Goal: Task Accomplishment & Management: Manage account settings

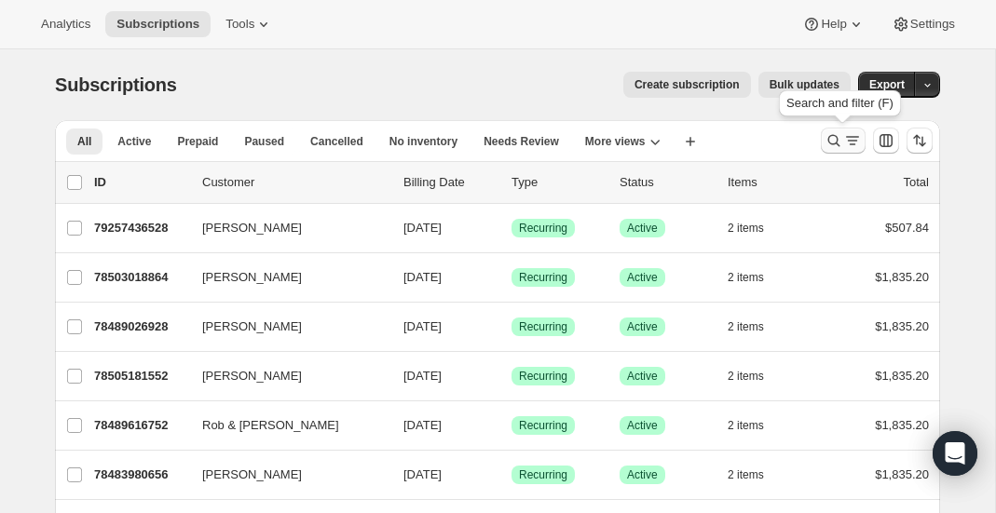
click at [825, 140] on icon "Search and filter results" at bounding box center [834, 140] width 19 height 19
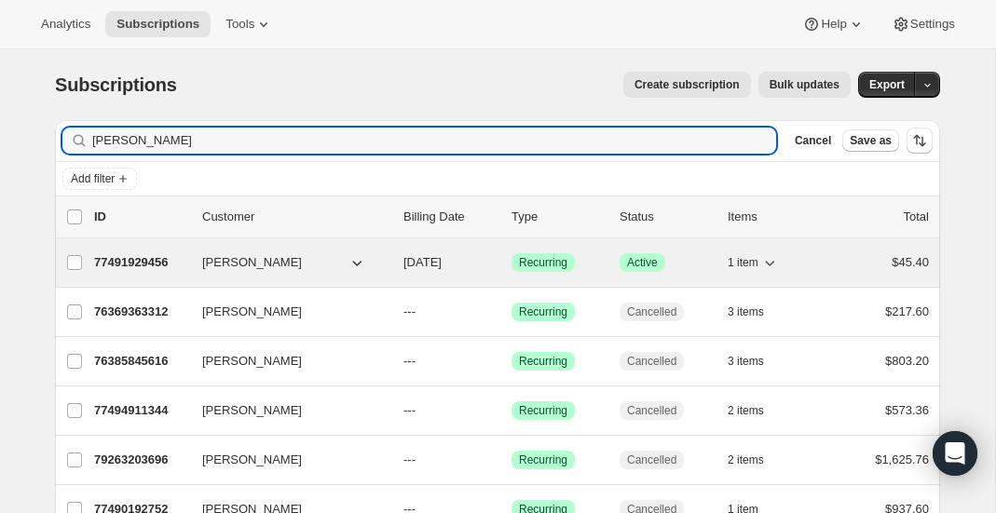
type input "[PERSON_NAME]"
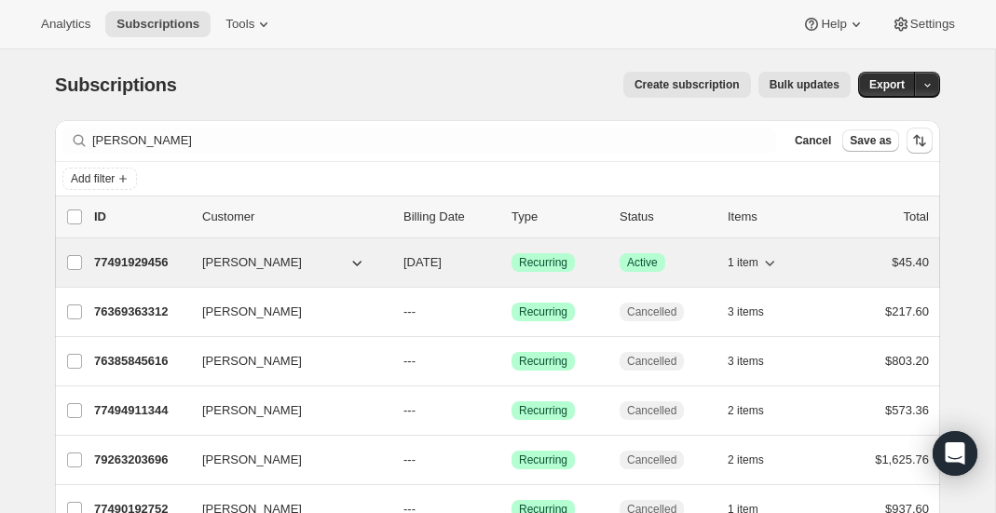
click at [174, 262] on p "77491929456" at bounding box center [140, 262] width 93 height 19
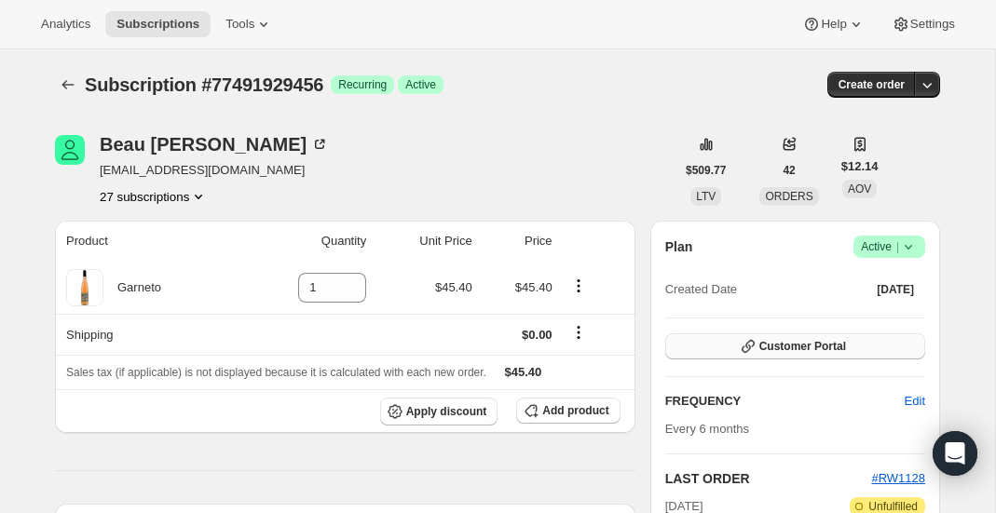
click at [769, 349] on span "Customer Portal" at bounding box center [802, 346] width 87 height 15
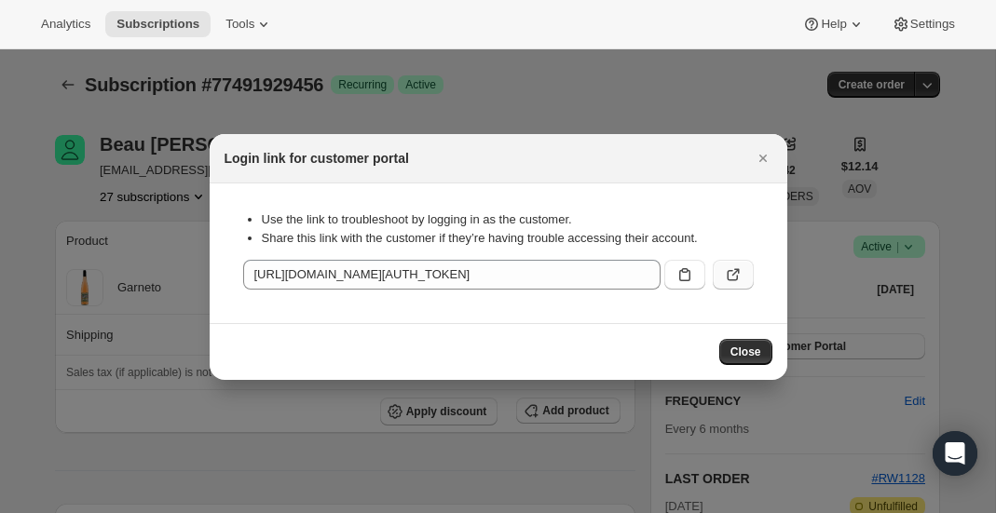
click at [728, 275] on icon ":r1h4:" at bounding box center [732, 275] width 11 height 11
click at [420, 95] on div at bounding box center [498, 256] width 996 height 513
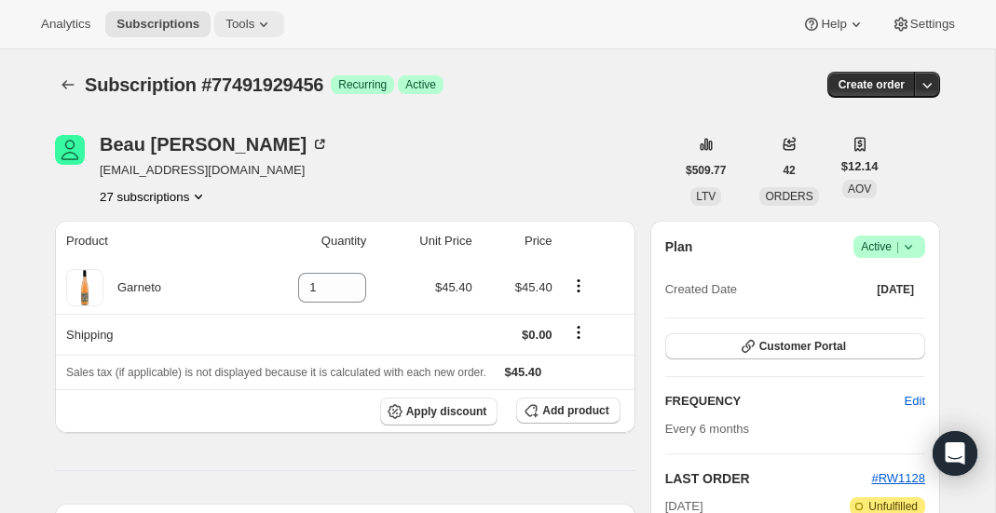
click at [266, 31] on icon at bounding box center [263, 24] width 19 height 19
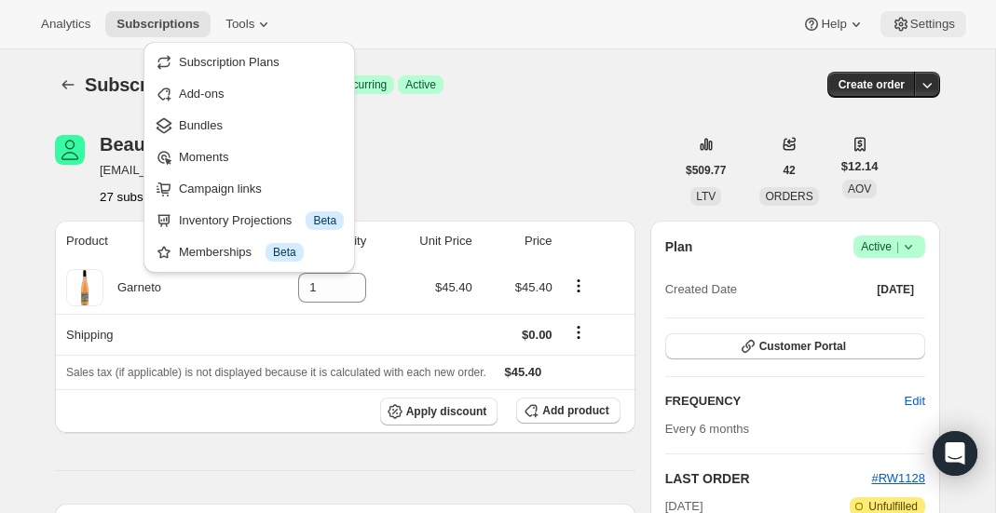
click at [939, 27] on span "Settings" at bounding box center [932, 24] width 45 height 15
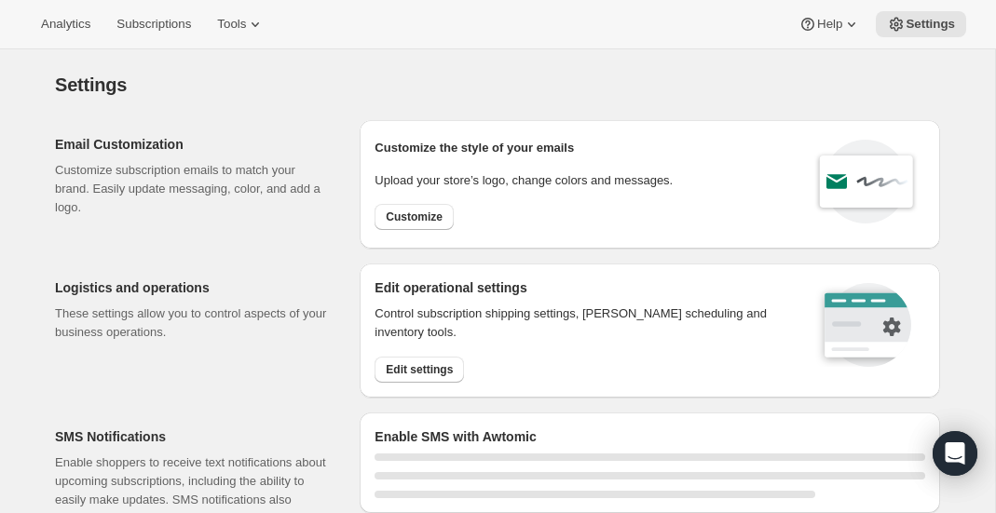
select select "22:00"
select select "09:00"
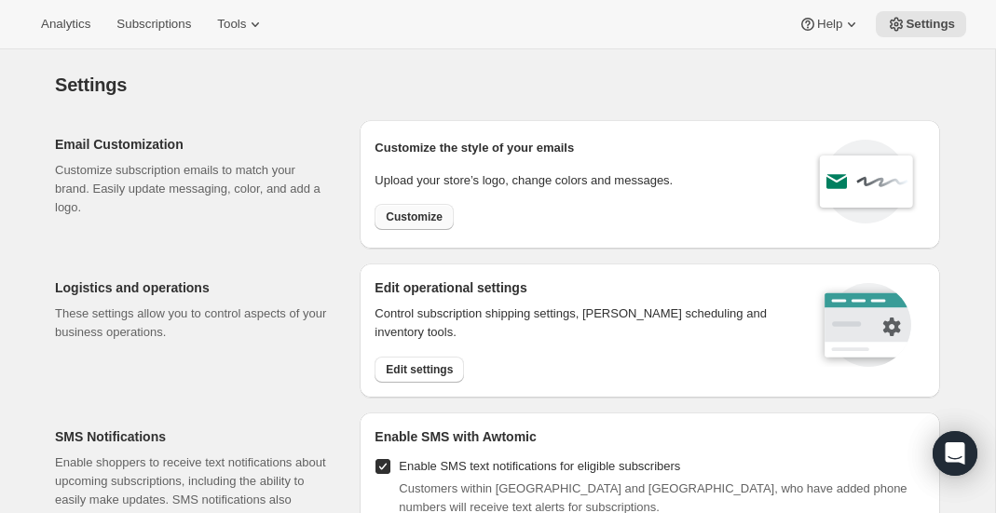
click at [430, 223] on span "Customize" at bounding box center [414, 217] width 57 height 15
select select "subscriptionMessage"
select select "5"
select select "15"
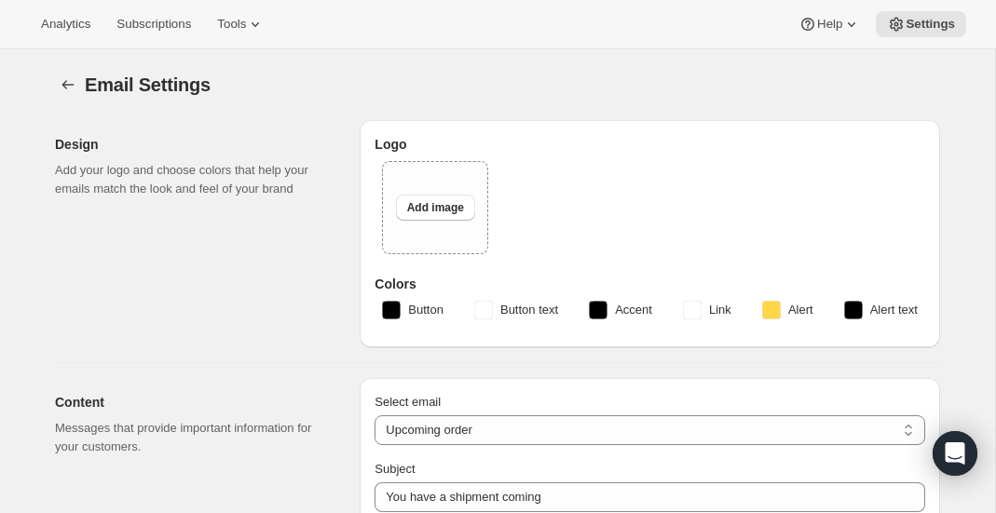
type input "You have a RARECAT shipment coming, time to take a look."
type textarea "Your next RARECAT membership shipment is almost ready. With just 14 days left, …"
select select "14"
type input "RARECAT Membership"
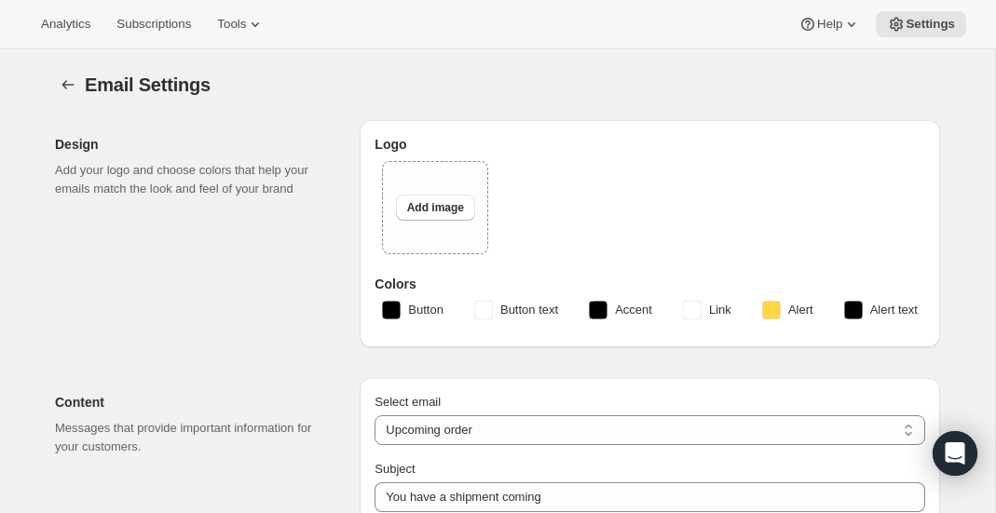
checkbox input "false"
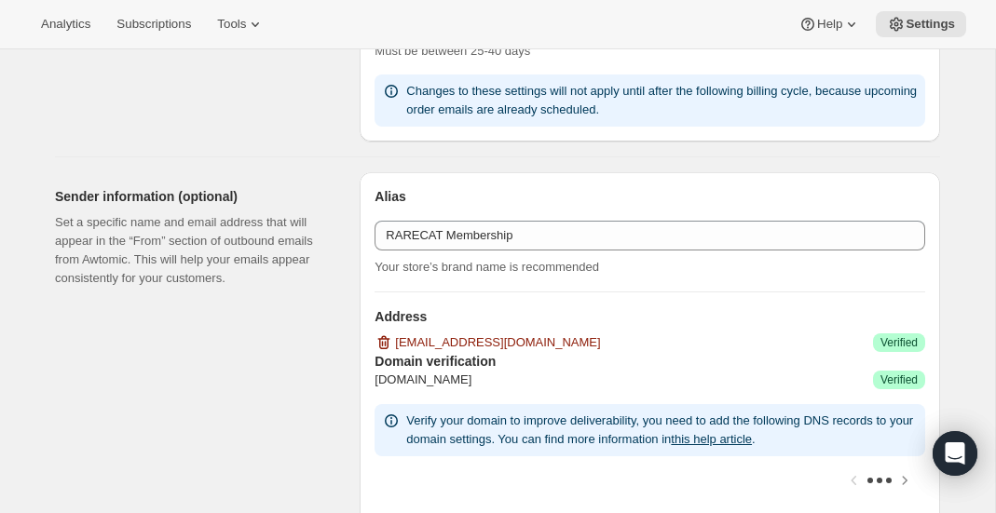
scroll to position [1421, 0]
